Goal: Transaction & Acquisition: Download file/media

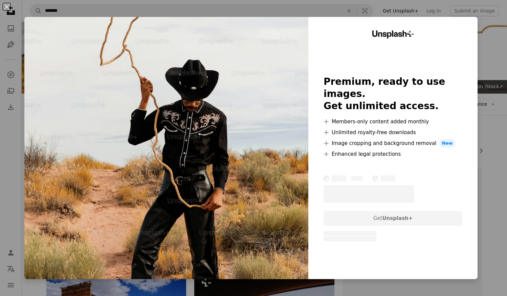
scroll to position [2700, 0]
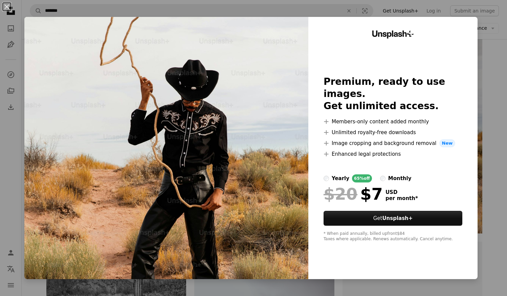
click at [485, 135] on div "An X shape Unsplash+ Premium, ready to use images. Get unlimited access. A plus…" at bounding box center [253, 148] width 507 height 296
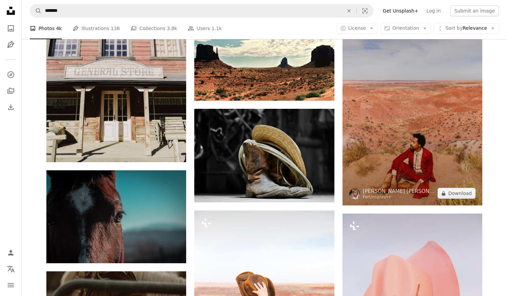
scroll to position [3362, 0]
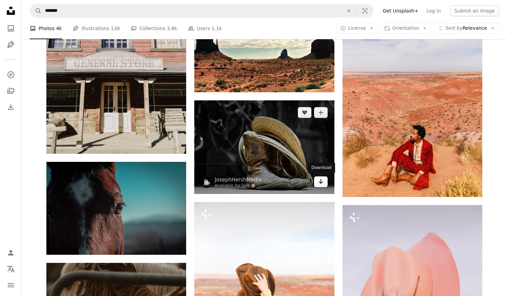
click at [320, 180] on icon "Download" at bounding box center [320, 181] width 4 height 5
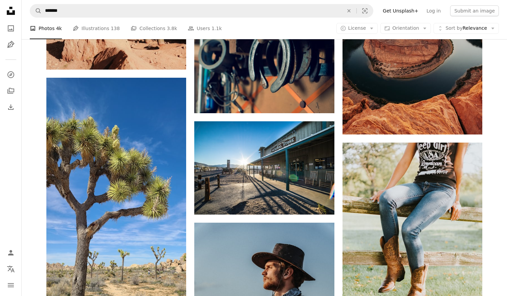
scroll to position [3813, 0]
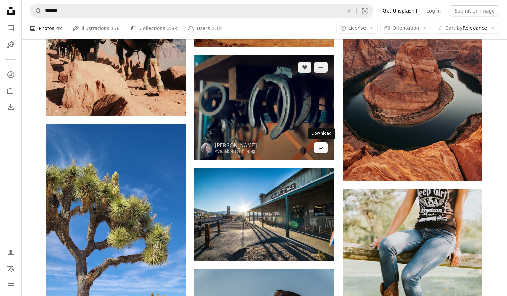
click at [320, 145] on icon "Download" at bounding box center [320, 147] width 4 height 5
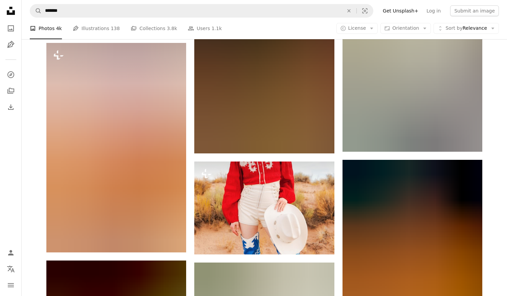
scroll to position [8639, 0]
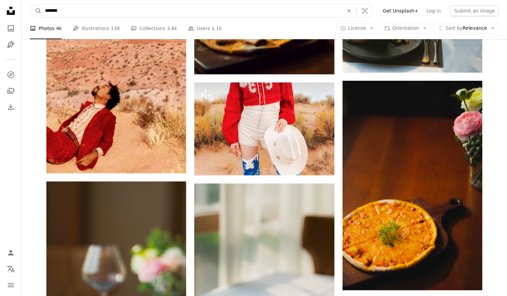
click at [197, 10] on input "*******" at bounding box center [192, 10] width 300 height 13
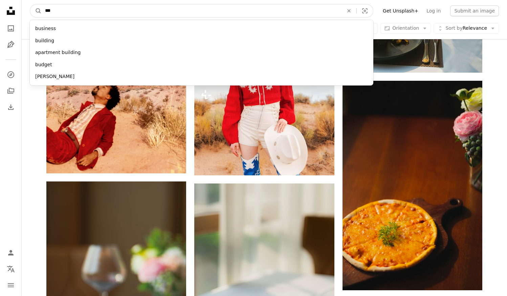
type input "****"
click at [36, 11] on button "A magnifying glass" at bounding box center [35, 10] width 11 height 13
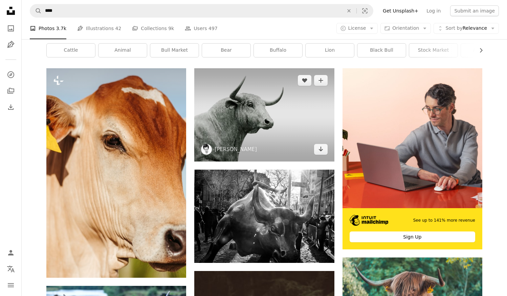
scroll to position [241, 0]
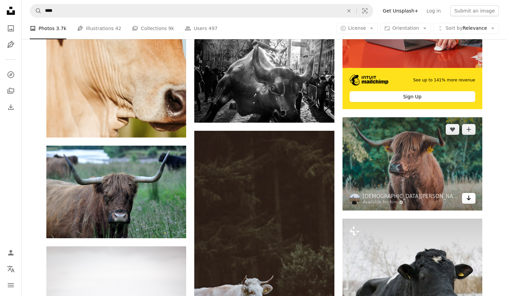
click at [469, 195] on icon "Arrow pointing down" at bounding box center [468, 198] width 5 height 8
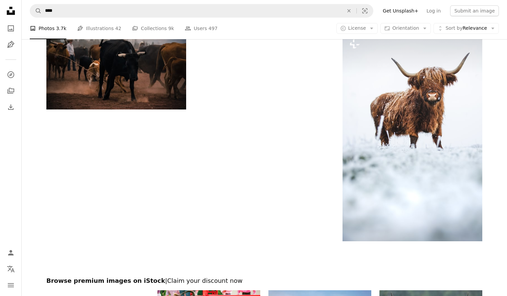
scroll to position [1075, 0]
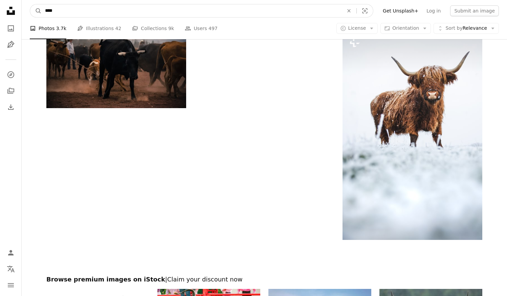
click at [266, 10] on input "****" at bounding box center [192, 10] width 300 height 13
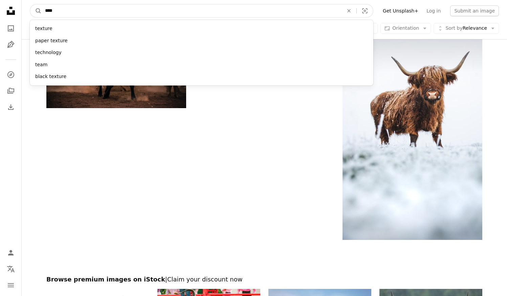
type input "*****"
click at [36, 11] on button "A magnifying glass" at bounding box center [35, 10] width 11 height 13
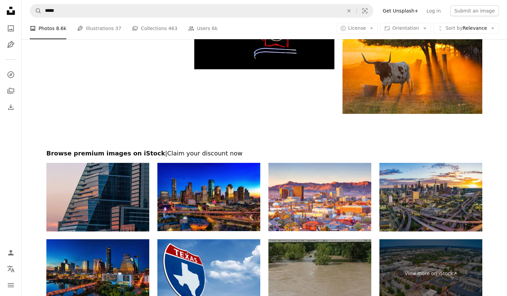
scroll to position [1275, 0]
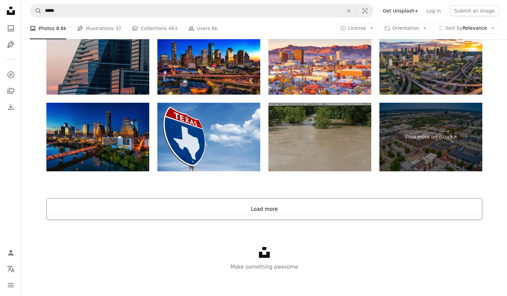
click at [305, 210] on button "Load more" at bounding box center [264, 210] width 436 height 22
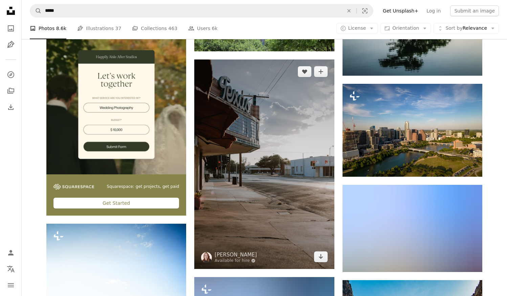
scroll to position [1606, 0]
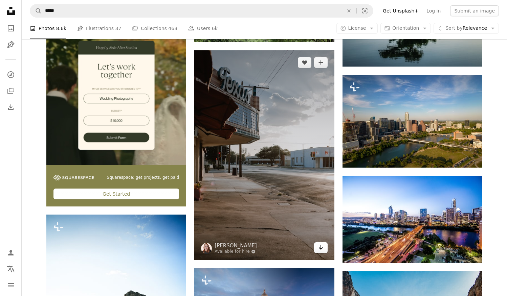
click at [321, 248] on icon "Download" at bounding box center [320, 247] width 4 height 5
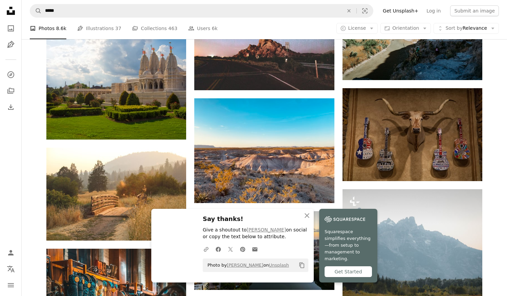
scroll to position [2009, 0]
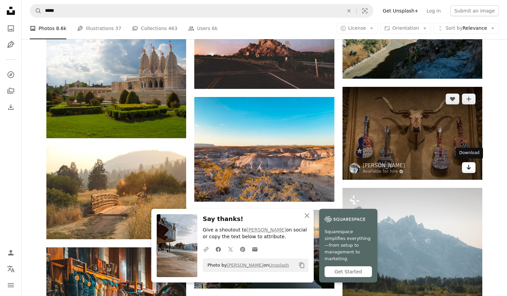
click at [469, 168] on icon "Download" at bounding box center [468, 167] width 4 height 5
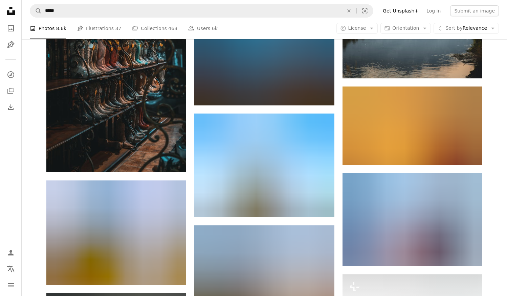
scroll to position [2348, 0]
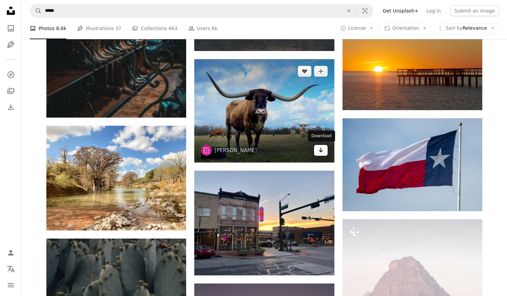
click at [323, 152] on icon "Arrow pointing down" at bounding box center [320, 150] width 5 height 8
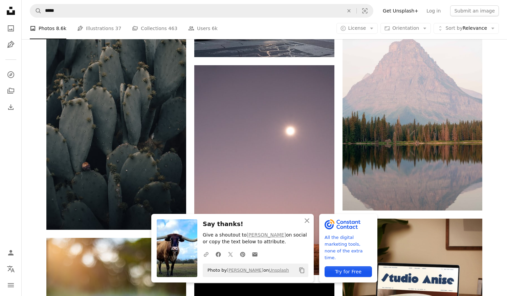
scroll to position [2609, 0]
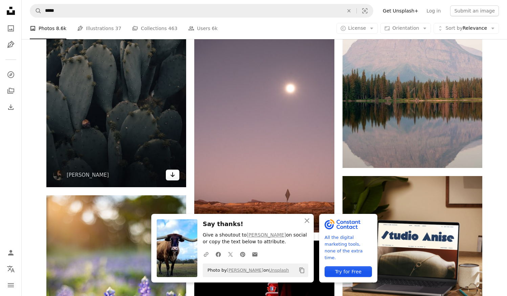
click at [177, 176] on link "Arrow pointing down" at bounding box center [173, 175] width 14 height 11
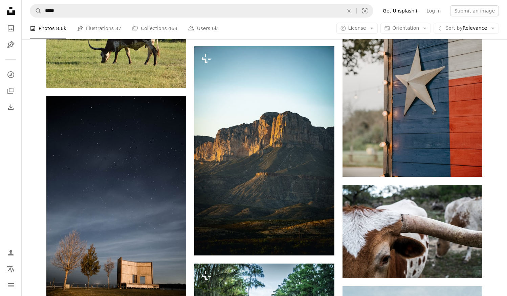
scroll to position [3673, 0]
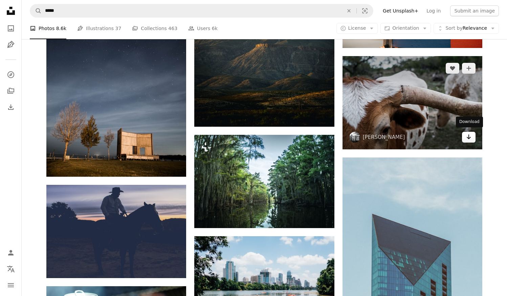
click at [471, 136] on link "Arrow pointing down" at bounding box center [469, 137] width 14 height 11
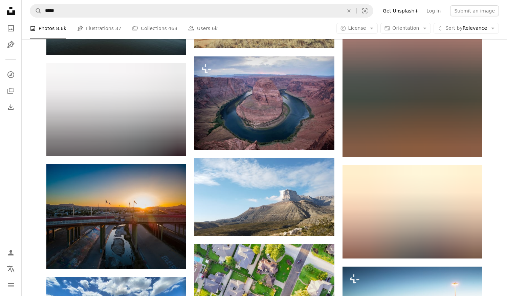
scroll to position [4790, 0]
